Goal: Transaction & Acquisition: Purchase product/service

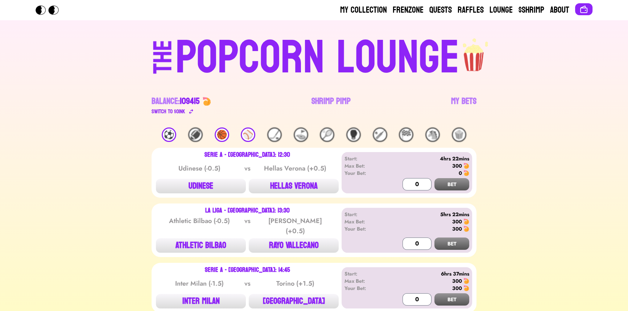
click at [248, 137] on div "⚾️" at bounding box center [248, 135] width 15 height 15
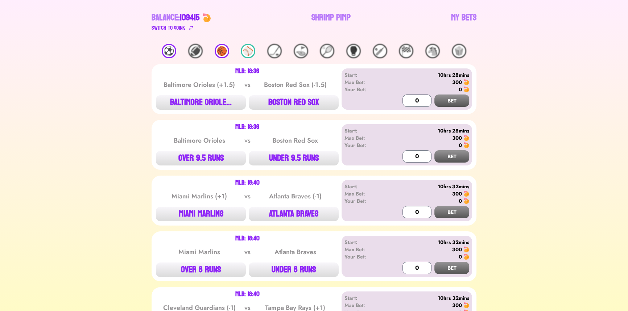
scroll to position [99, 0]
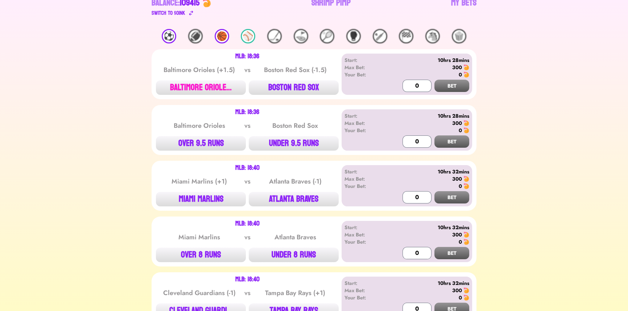
click at [208, 89] on button "BALTIMORE ORIOLE..." at bounding box center [201, 87] width 90 height 15
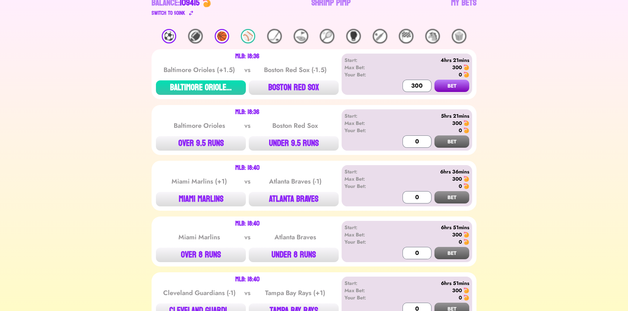
click at [461, 86] on button "BET" at bounding box center [451, 86] width 35 height 12
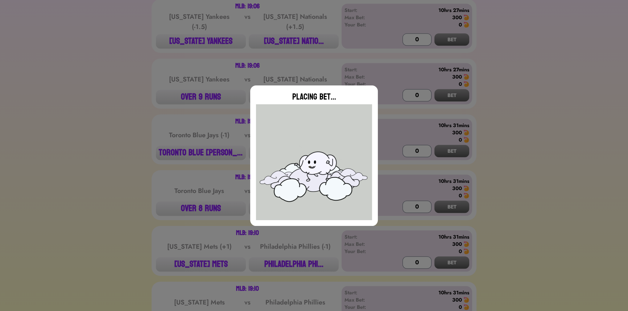
scroll to position [494, 0]
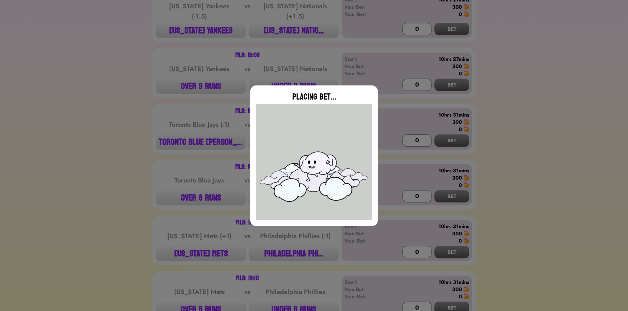
type input "0"
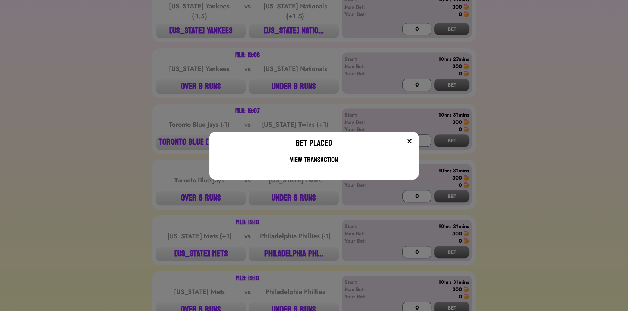
click at [188, 95] on div "Bet Placed View Transaction" at bounding box center [314, 155] width 628 height 311
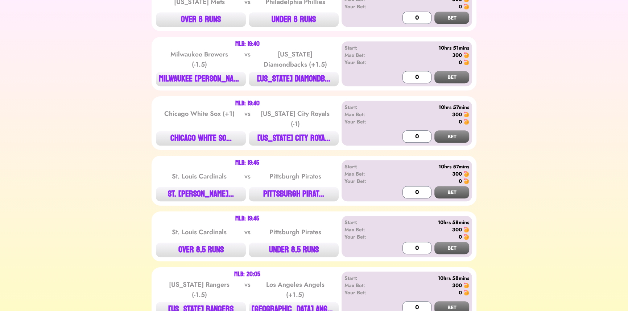
scroll to position [791, 0]
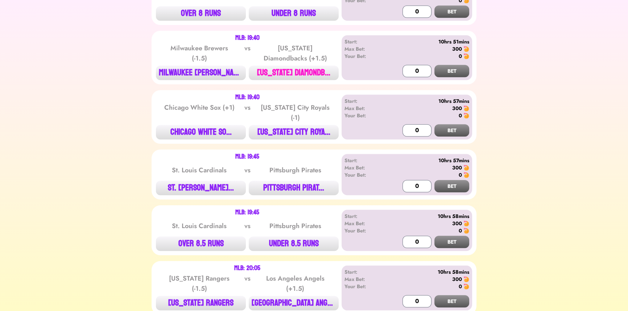
click at [298, 66] on button "[US_STATE] DIAMONDB..." at bounding box center [294, 73] width 90 height 15
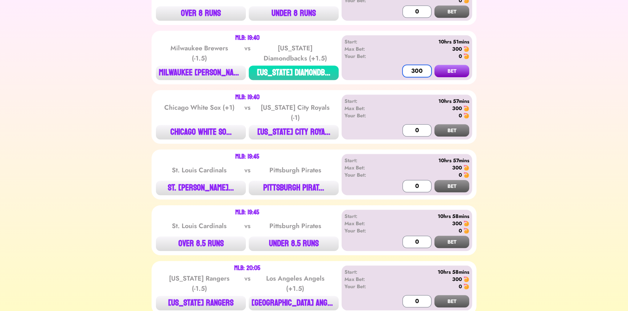
type input "300"
click at [434, 65] on button "BET" at bounding box center [451, 71] width 35 height 12
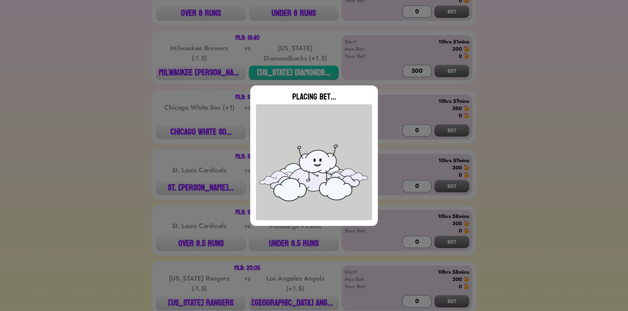
type input "0"
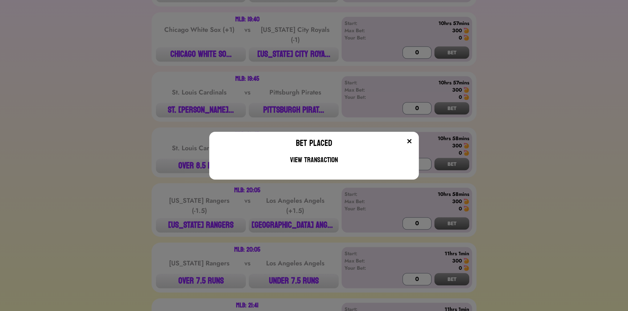
scroll to position [890, 0]
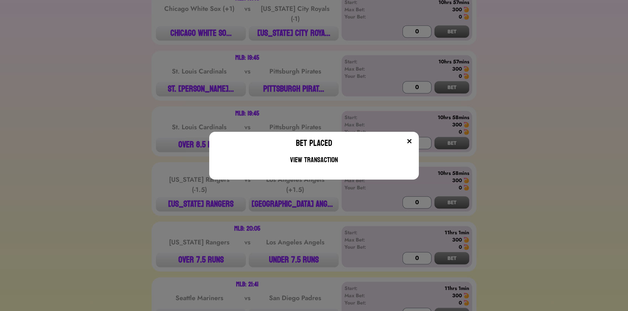
click at [180, 91] on div "Bet Placed View Transaction" at bounding box center [314, 155] width 628 height 311
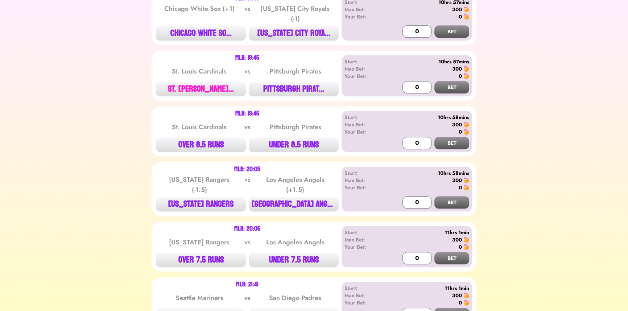
click at [185, 82] on button "ST. [PERSON_NAME]..." at bounding box center [201, 89] width 90 height 15
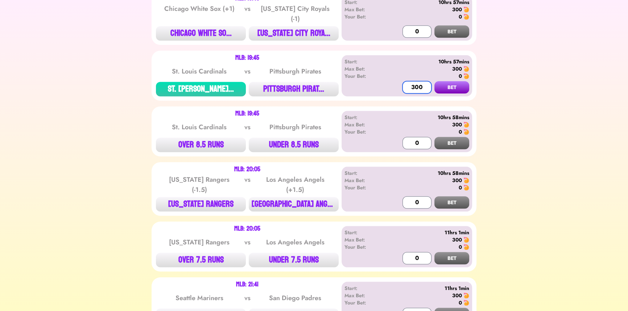
type input "300"
click at [434, 81] on button "BET" at bounding box center [451, 87] width 35 height 12
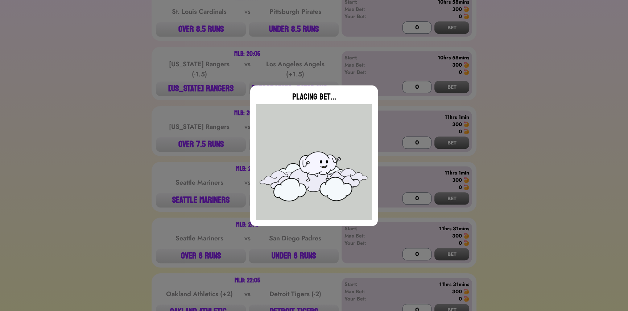
scroll to position [1022, 0]
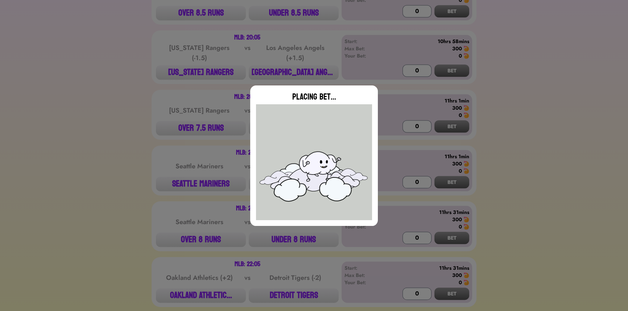
type input "0"
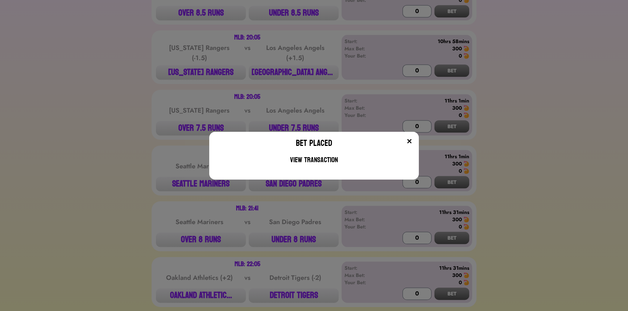
click at [295, 73] on div "Bet Placed View Transaction" at bounding box center [314, 155] width 628 height 311
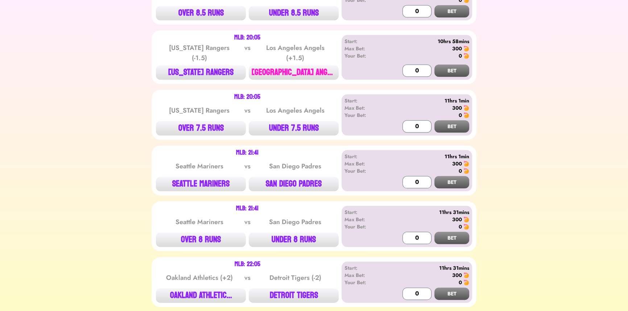
click at [297, 66] on button "[GEOGRAPHIC_DATA] ANGE..." at bounding box center [294, 72] width 90 height 15
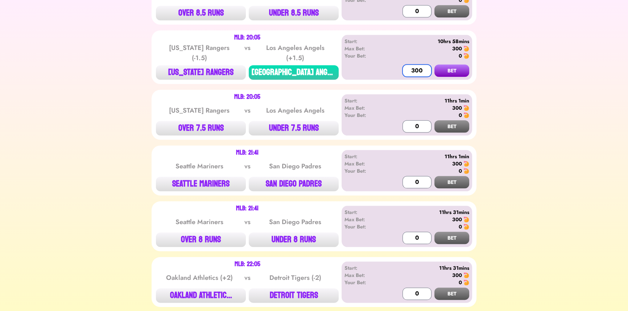
type input "300"
click at [434, 65] on button "BET" at bounding box center [451, 71] width 35 height 12
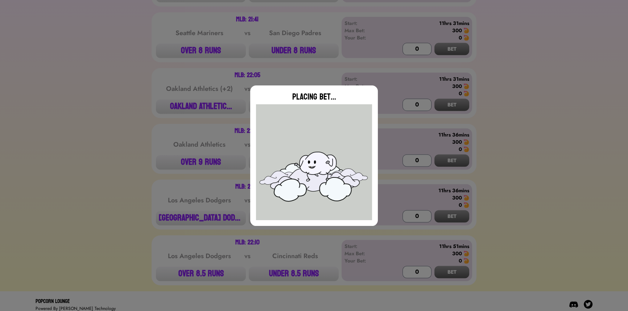
scroll to position [1211, 0]
type input "0"
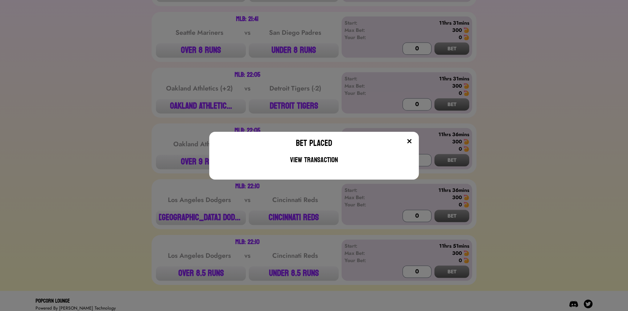
click at [186, 211] on div "Bet Placed View Transaction" at bounding box center [314, 155] width 628 height 311
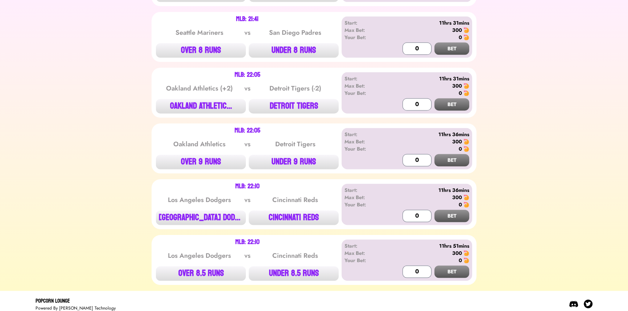
click at [186, 211] on button "[GEOGRAPHIC_DATA] DODG..." at bounding box center [201, 218] width 90 height 15
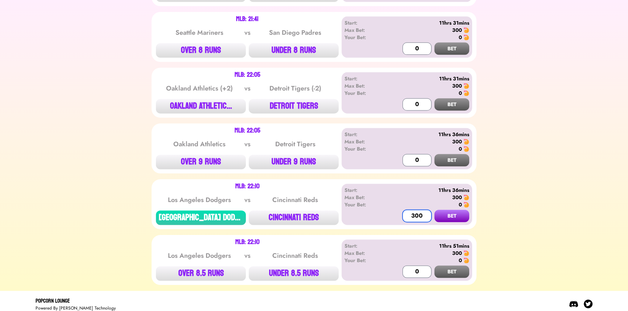
type input "300"
click at [434, 210] on button "BET" at bounding box center [451, 216] width 35 height 12
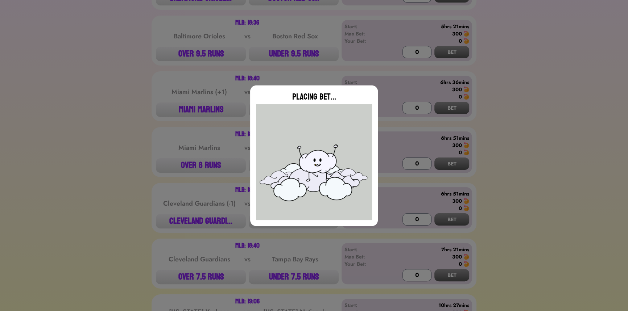
type input "0"
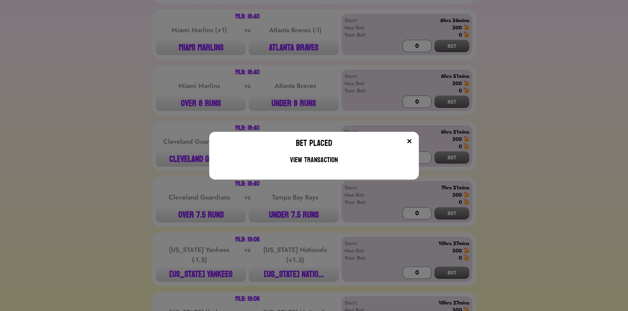
scroll to position [256, 0]
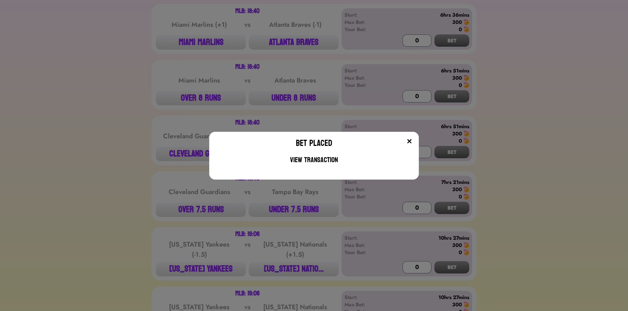
click at [155, 83] on div "Bet Placed View Transaction" at bounding box center [314, 155] width 628 height 311
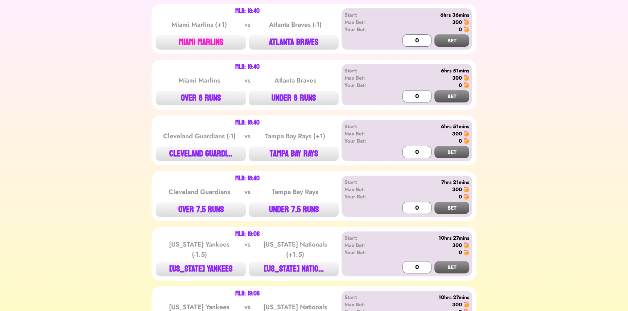
click at [222, 41] on button "MIAMI MARLINS" at bounding box center [201, 42] width 90 height 15
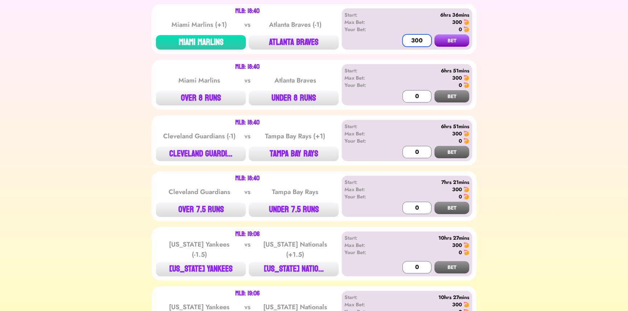
type input "300"
click at [434, 34] on button "BET" at bounding box center [451, 40] width 35 height 12
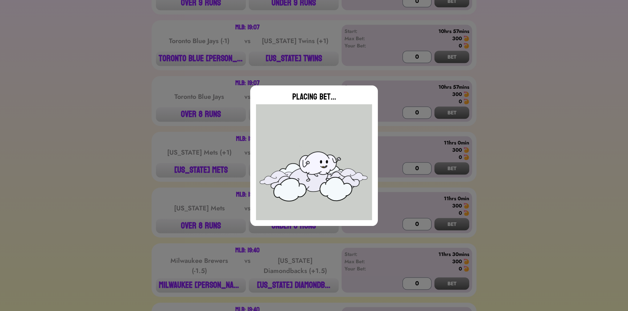
scroll to position [585, 0]
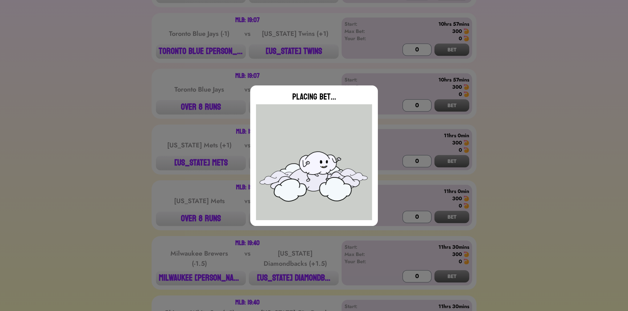
type input "0"
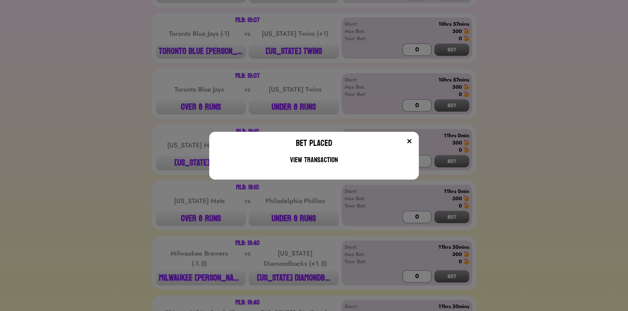
click at [182, 99] on div "Bet Placed View Transaction" at bounding box center [314, 155] width 628 height 311
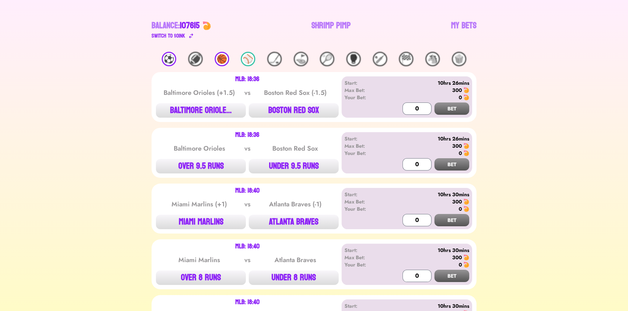
scroll to position [0, 0]
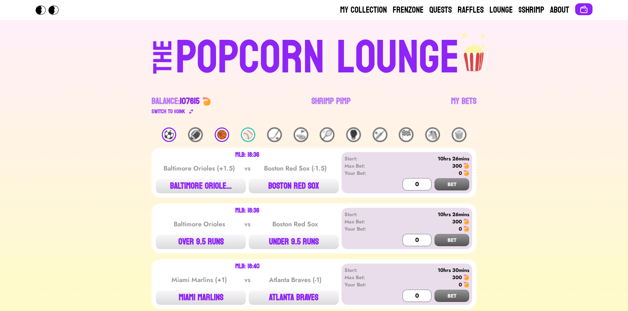
click at [113, 100] on div "THE POPCORN LOUNGE Balance: 107615 Switch to $ OINK Shrimp Pimp My Bets" at bounding box center [314, 73] width 464 height 107
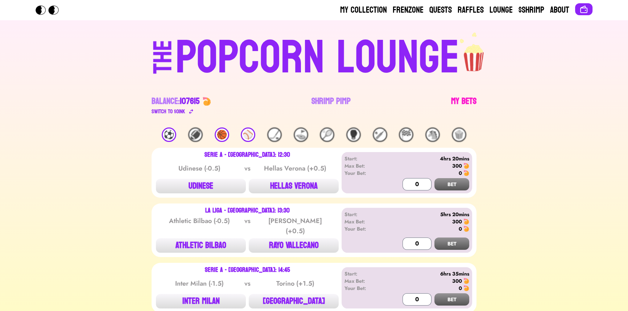
drag, startPoint x: 0, startPoint y: 0, endPoint x: 464, endPoint y: 102, distance: 475.4
click at [464, 102] on link "My Bets" at bounding box center [463, 106] width 25 height 20
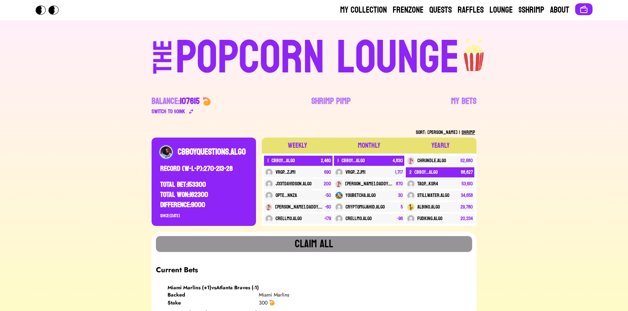
click at [176, 81] on div "POPCORN LOUNGE" at bounding box center [317, 58] width 284 height 46
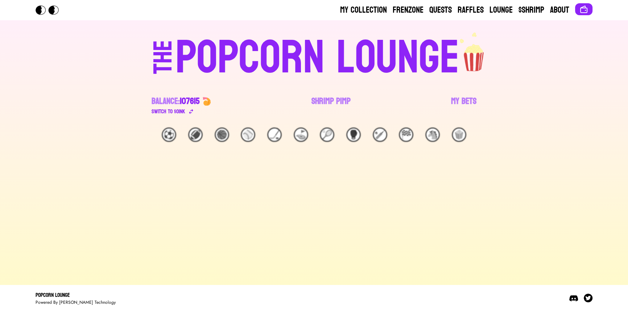
click at [176, 69] on div "THE" at bounding box center [163, 64] width 26 height 48
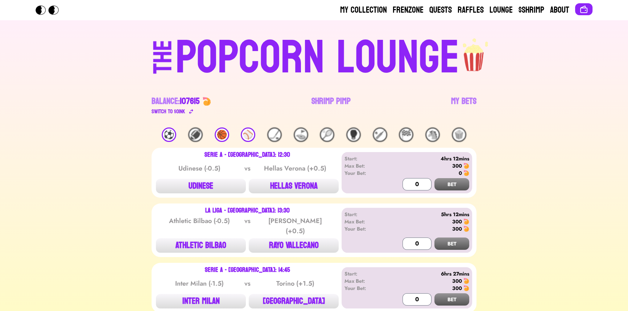
click at [228, 136] on div "🏀" at bounding box center [222, 135] width 15 height 15
